Goal: Task Accomplishment & Management: Manage account settings

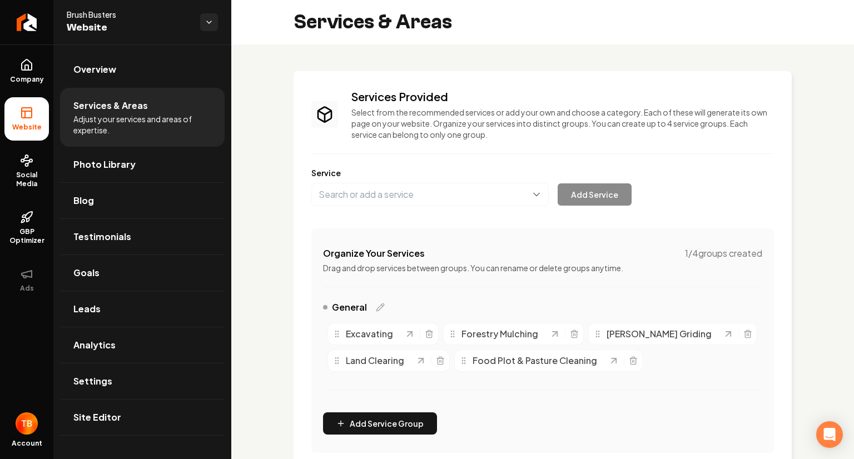
scroll to position [218, 0]
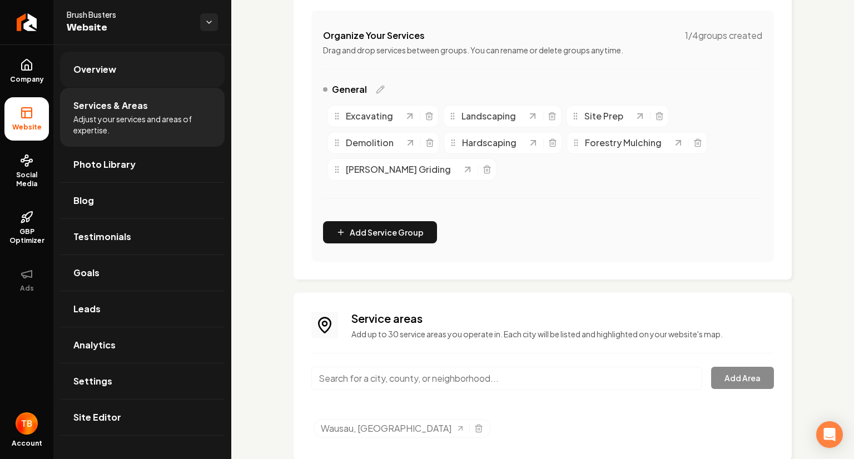
click at [106, 63] on span "Overview" at bounding box center [94, 69] width 43 height 13
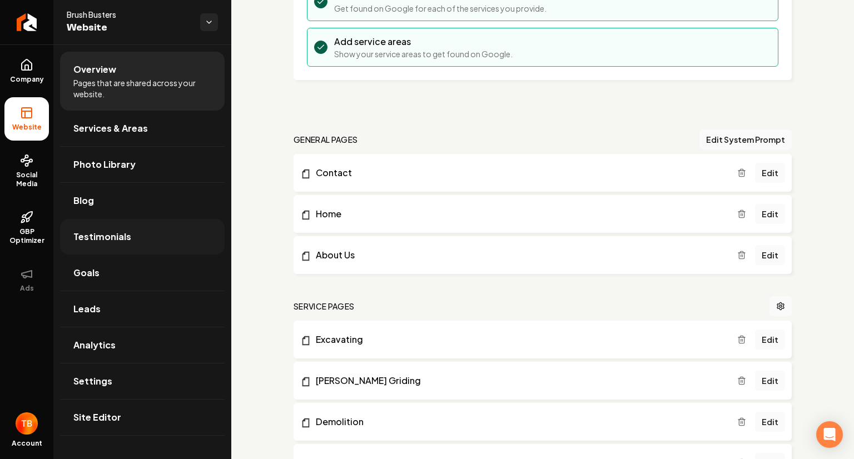
click at [131, 241] on link "Testimonials" at bounding box center [142, 237] width 165 height 36
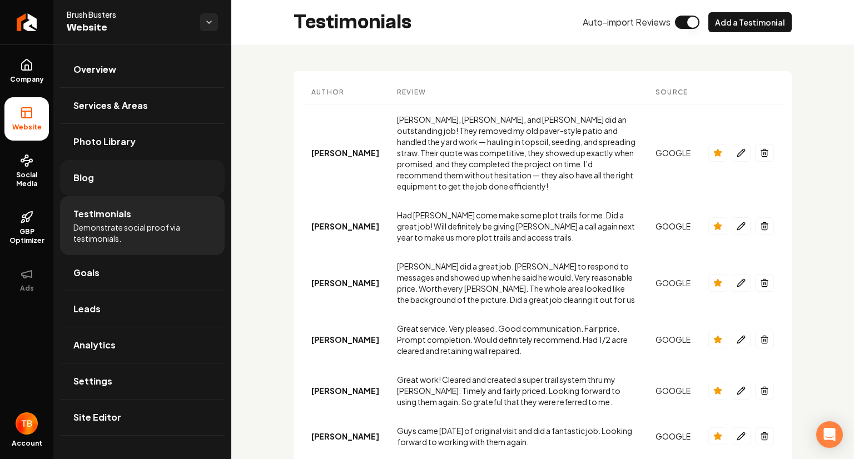
click at [149, 176] on link "Blog" at bounding box center [142, 178] width 165 height 36
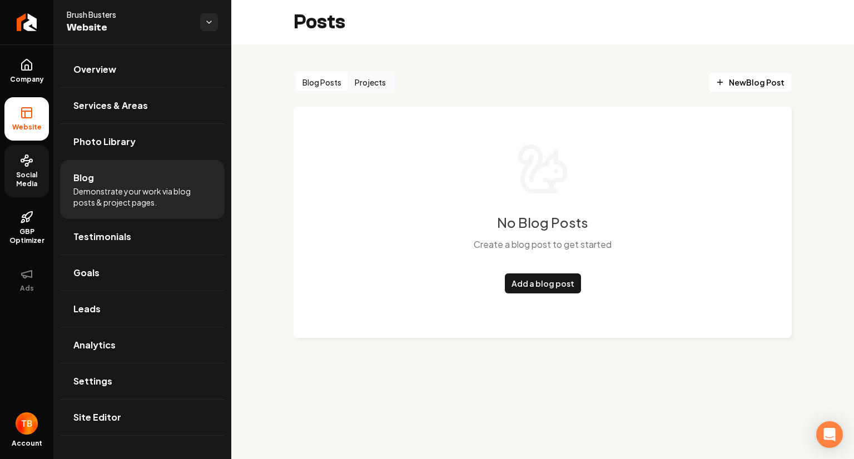
drag, startPoint x: 37, startPoint y: 181, endPoint x: 28, endPoint y: 179, distance: 9.1
click at [28, 179] on span "Social Media" at bounding box center [26, 180] width 44 height 18
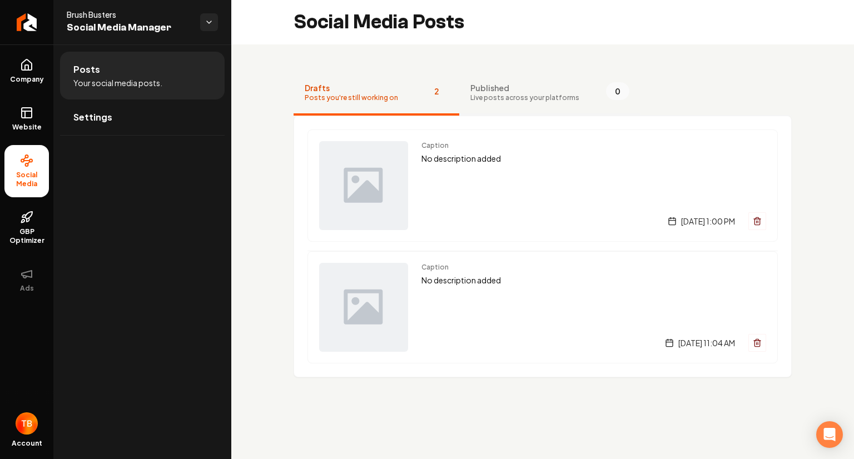
click at [523, 85] on span "Published" at bounding box center [524, 87] width 109 height 11
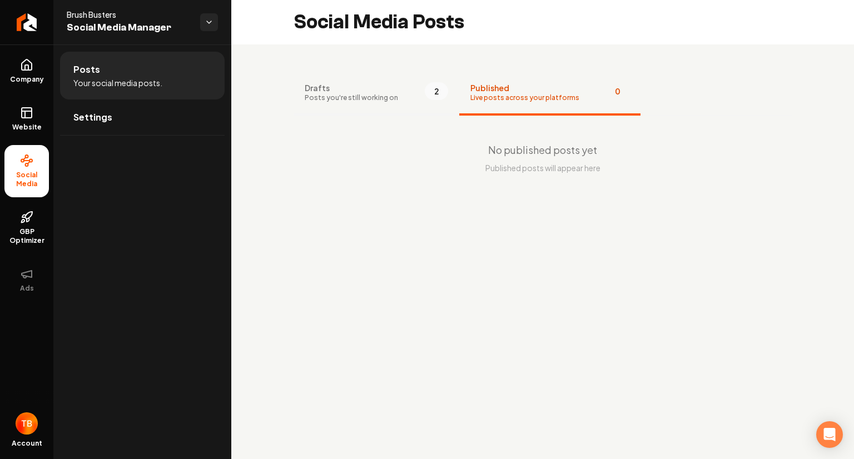
click at [369, 90] on span "Drafts" at bounding box center [351, 87] width 93 height 11
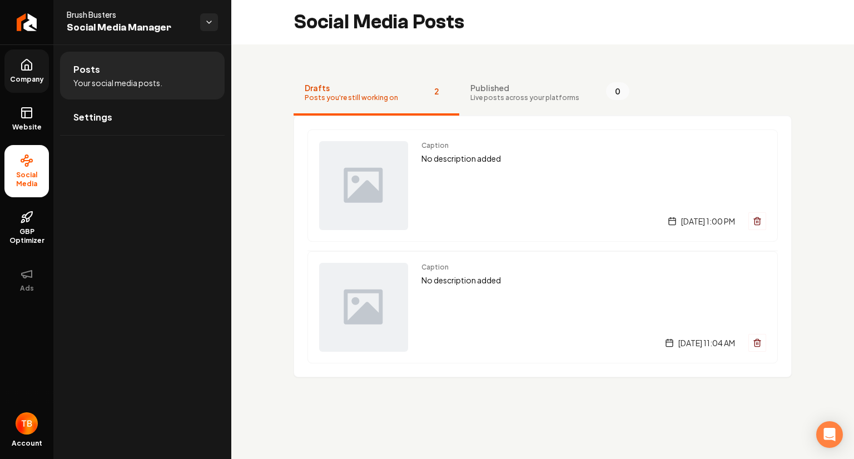
click at [25, 69] on icon at bounding box center [27, 64] width 10 height 11
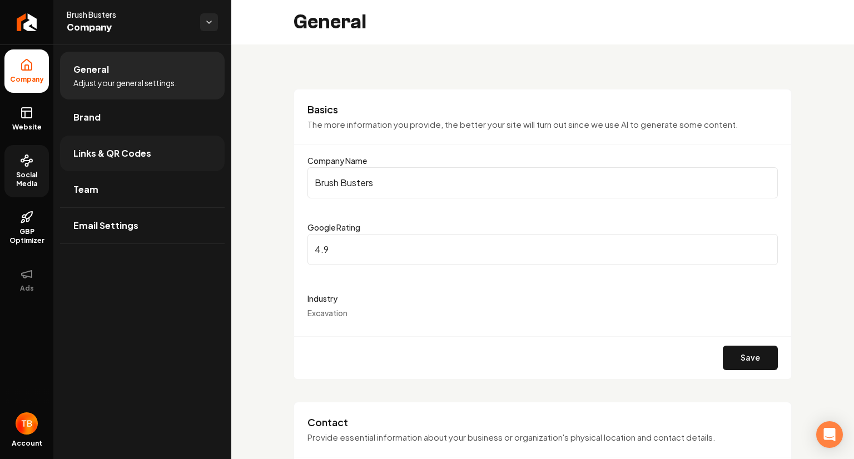
click at [133, 158] on span "Links & QR Codes" at bounding box center [112, 153] width 78 height 13
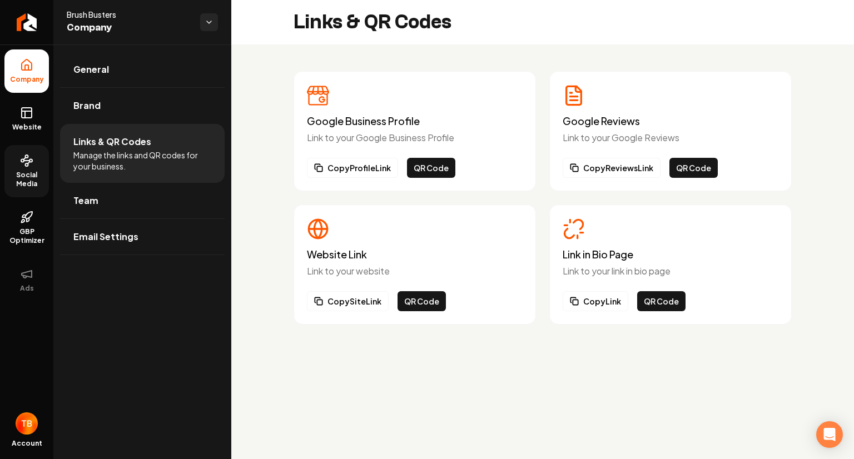
click at [29, 180] on span "Social Media" at bounding box center [26, 180] width 44 height 18
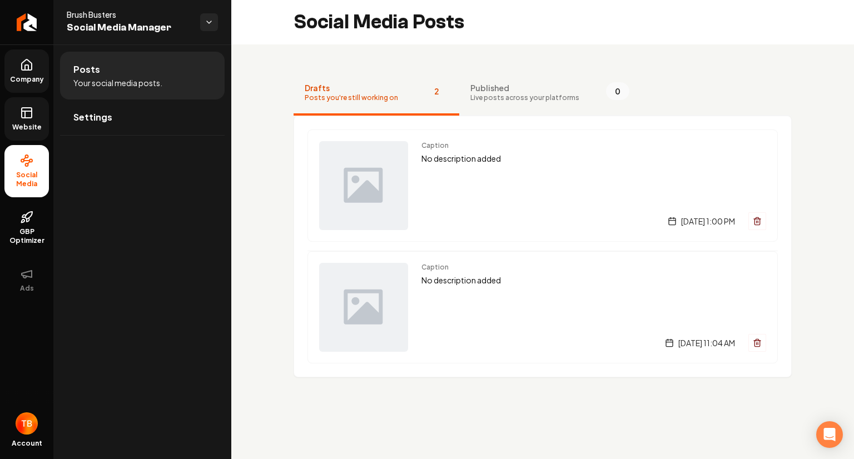
click at [26, 127] on span "Website" at bounding box center [27, 127] width 38 height 9
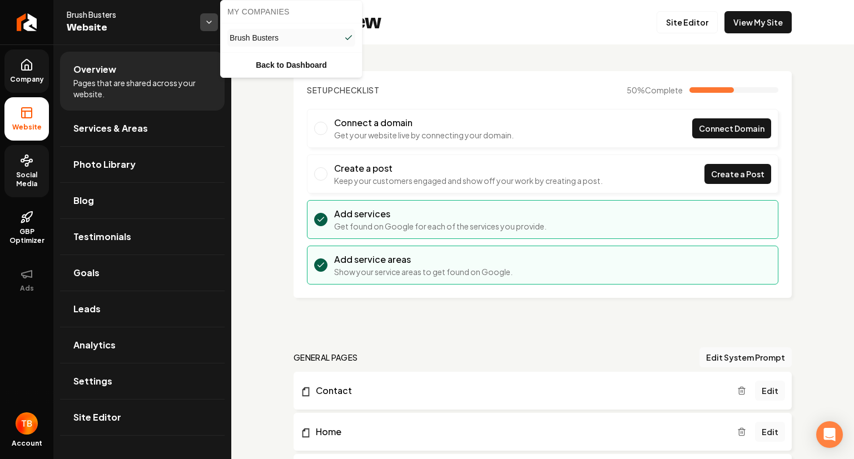
click at [210, 19] on html "Company Website Social Media GBP Optimizer Ads Account Brush Busters Website Ov…" at bounding box center [427, 229] width 854 height 459
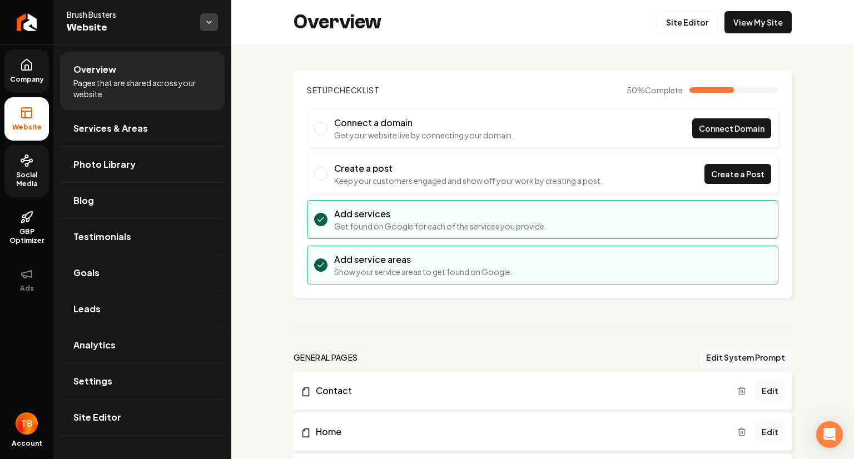
click at [210, 19] on html "Company Website Social Media GBP Optimizer Ads Account Brush Busters Website Ov…" at bounding box center [427, 229] width 854 height 459
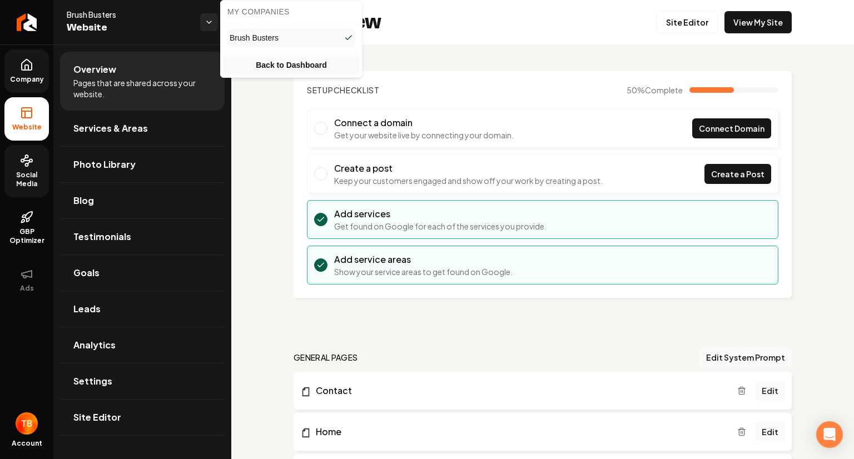
click at [294, 64] on link "Back to Dashboard" at bounding box center [291, 65] width 137 height 20
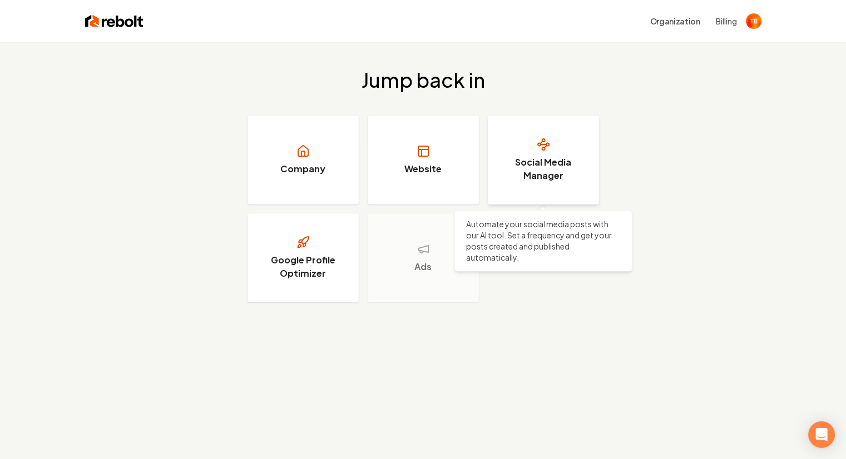
click at [529, 170] on h3 "Social Media Manager" at bounding box center [543, 169] width 83 height 27
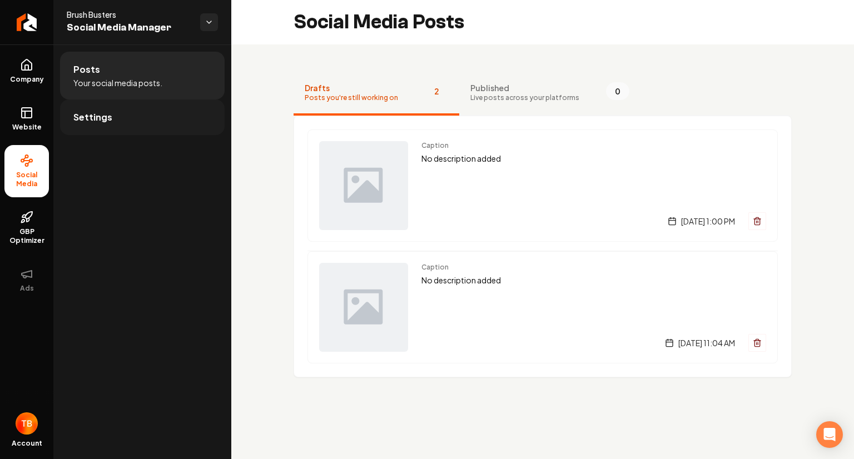
click at [116, 120] on link "Settings" at bounding box center [142, 118] width 165 height 36
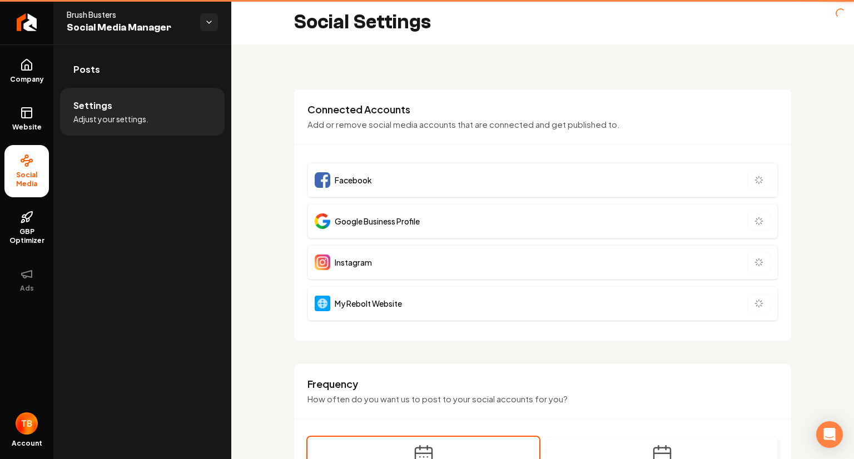
type input "**********"
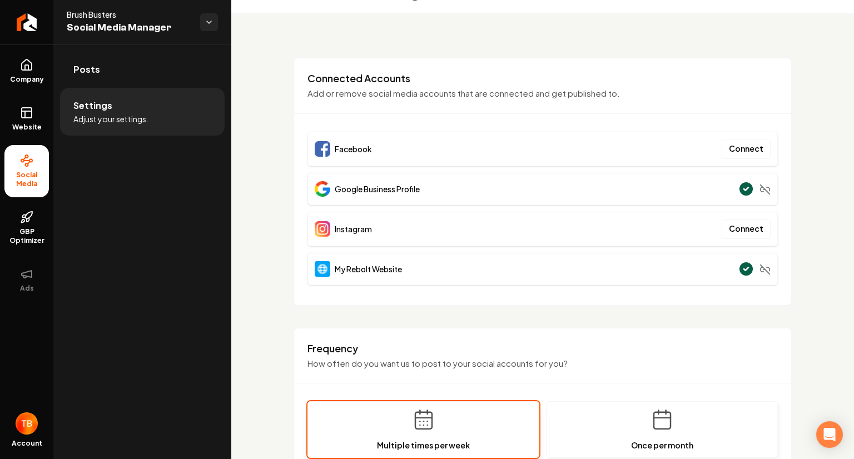
scroll to position [29, 0]
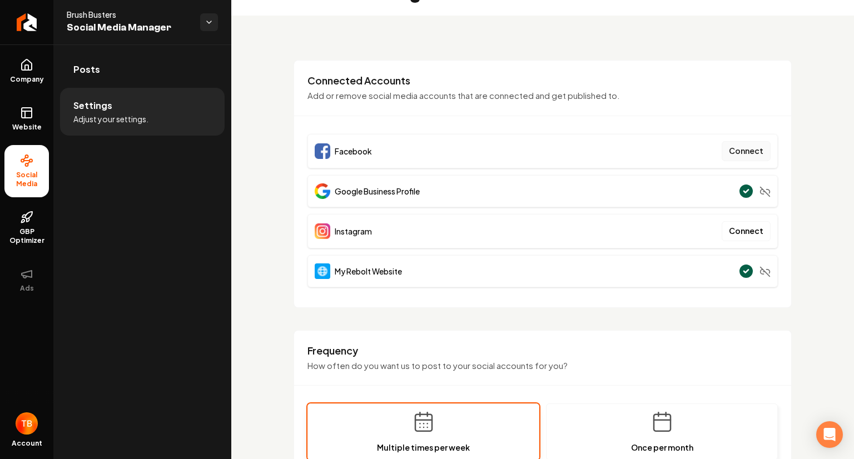
click at [747, 150] on button "Connect" at bounding box center [746, 151] width 49 height 20
click at [749, 147] on button "Connect" at bounding box center [746, 151] width 49 height 20
click at [734, 152] on button "Connect" at bounding box center [746, 151] width 49 height 20
